Goal: Task Accomplishment & Management: Use online tool/utility

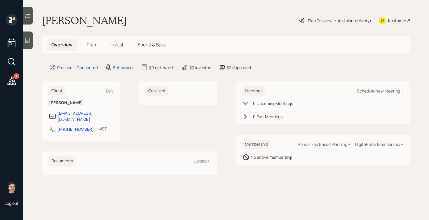
click at [371, 89] on div "Schedule New Meeting +" at bounding box center [380, 91] width 46 height 6
select select "round-[PERSON_NAME]"
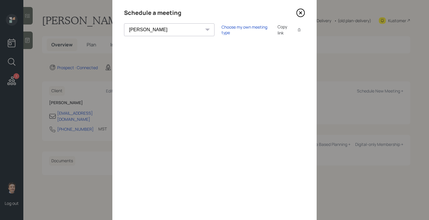
scroll to position [10, 0]
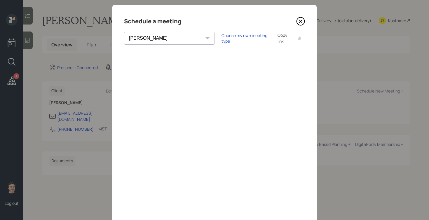
click at [300, 20] on icon at bounding box center [300, 21] width 9 height 9
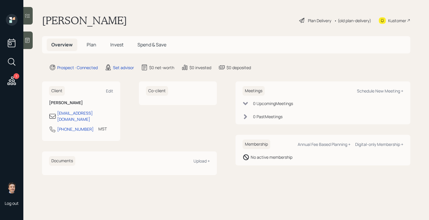
click at [33, 41] on div at bounding box center [27, 41] width 9 height 18
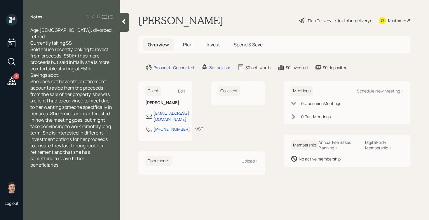
click at [74, 72] on div "Savings acct:" at bounding box center [71, 75] width 82 height 6
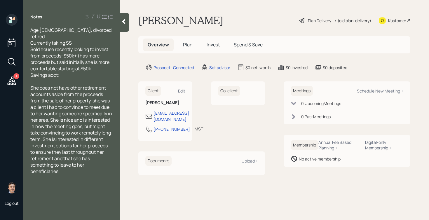
click at [121, 26] on div at bounding box center [124, 22] width 9 height 19
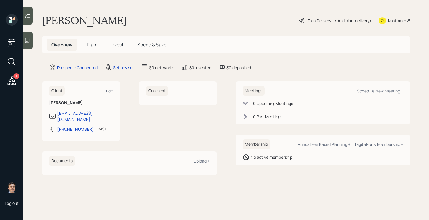
click at [31, 40] on div at bounding box center [27, 41] width 9 height 18
